Goal: Navigation & Orientation: Find specific page/section

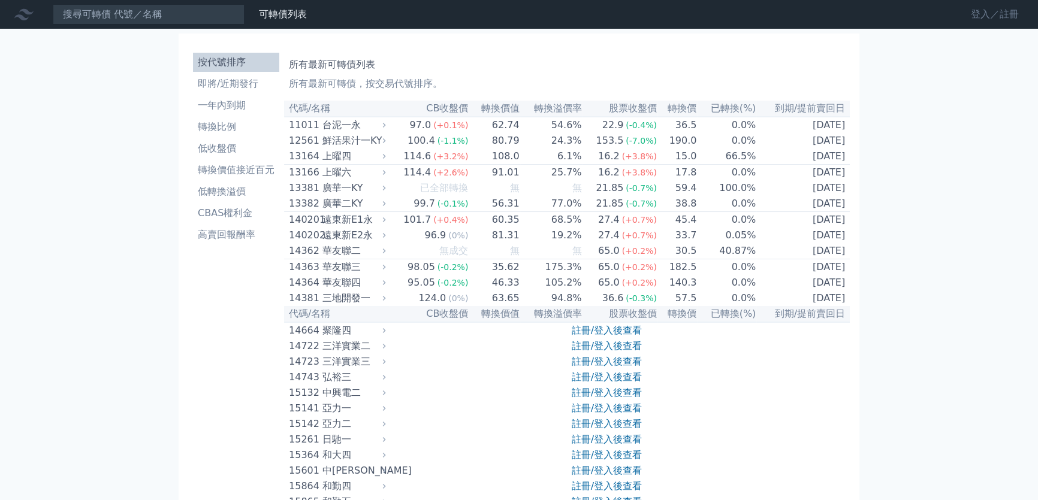
click at [977, 12] on link "登入／註冊" at bounding box center [994, 14] width 67 height 19
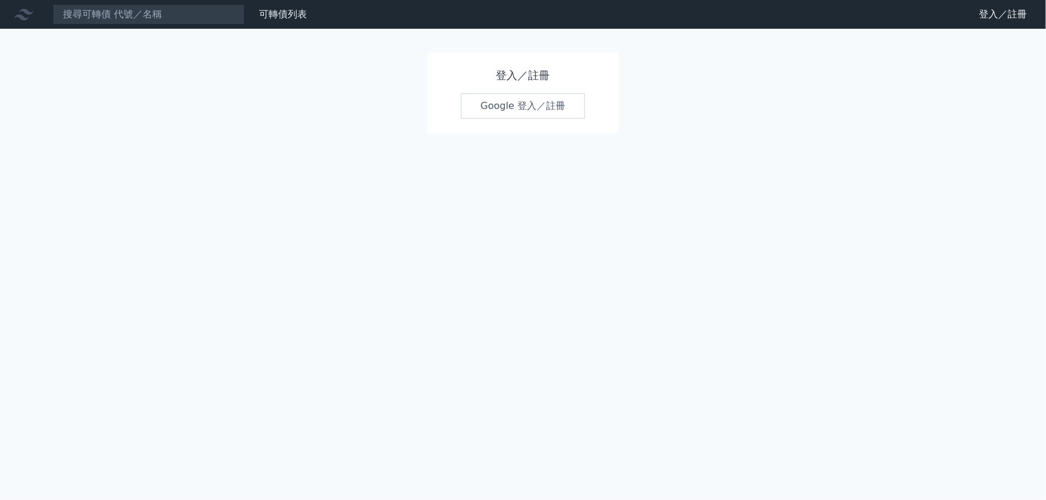
click at [568, 96] on link "Google 登入／註冊" at bounding box center [523, 105] width 125 height 25
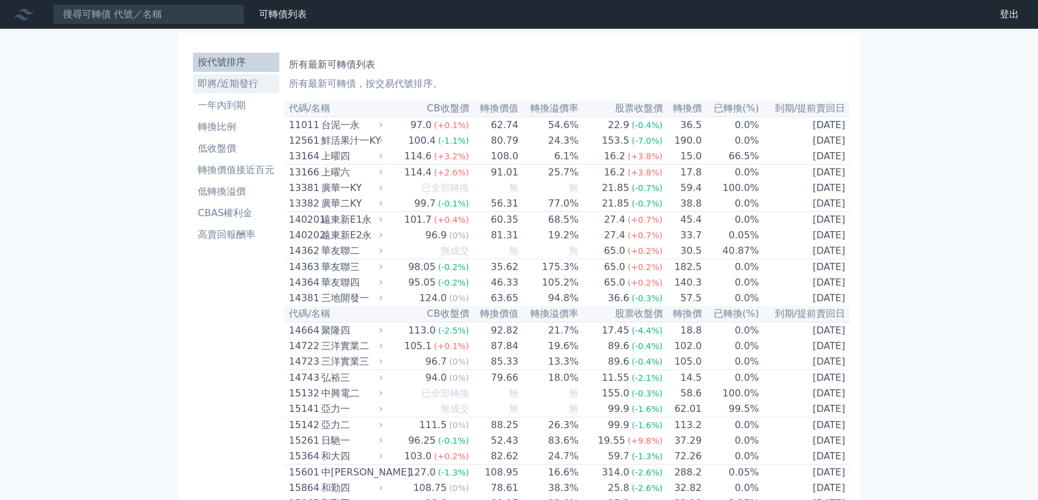
click at [207, 84] on li "即將/近期發行" at bounding box center [236, 84] width 86 height 14
